Goal: Task Accomplishment & Management: Manage account settings

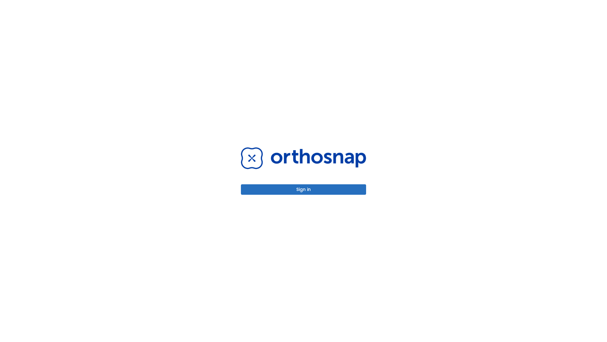
click at [304, 189] on button "Sign in" at bounding box center [303, 189] width 125 height 10
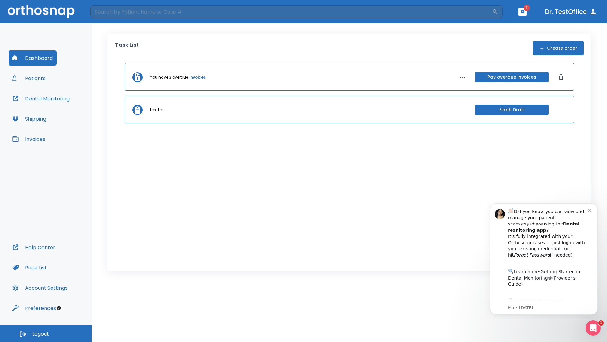
click at [46, 333] on span "Logout" at bounding box center [40, 333] width 17 height 7
